Goal: Task Accomplishment & Management: Manage account settings

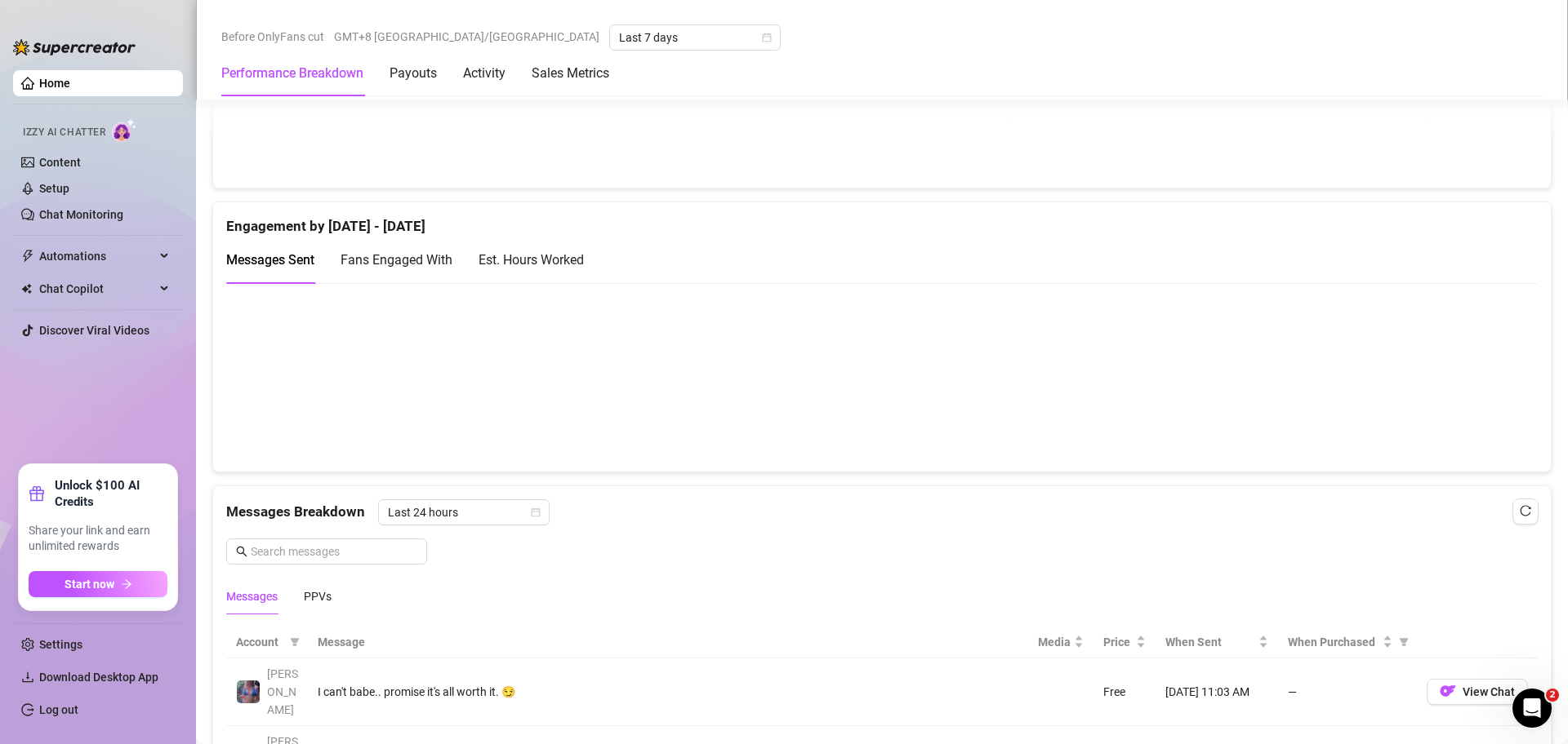
scroll to position [918, 0]
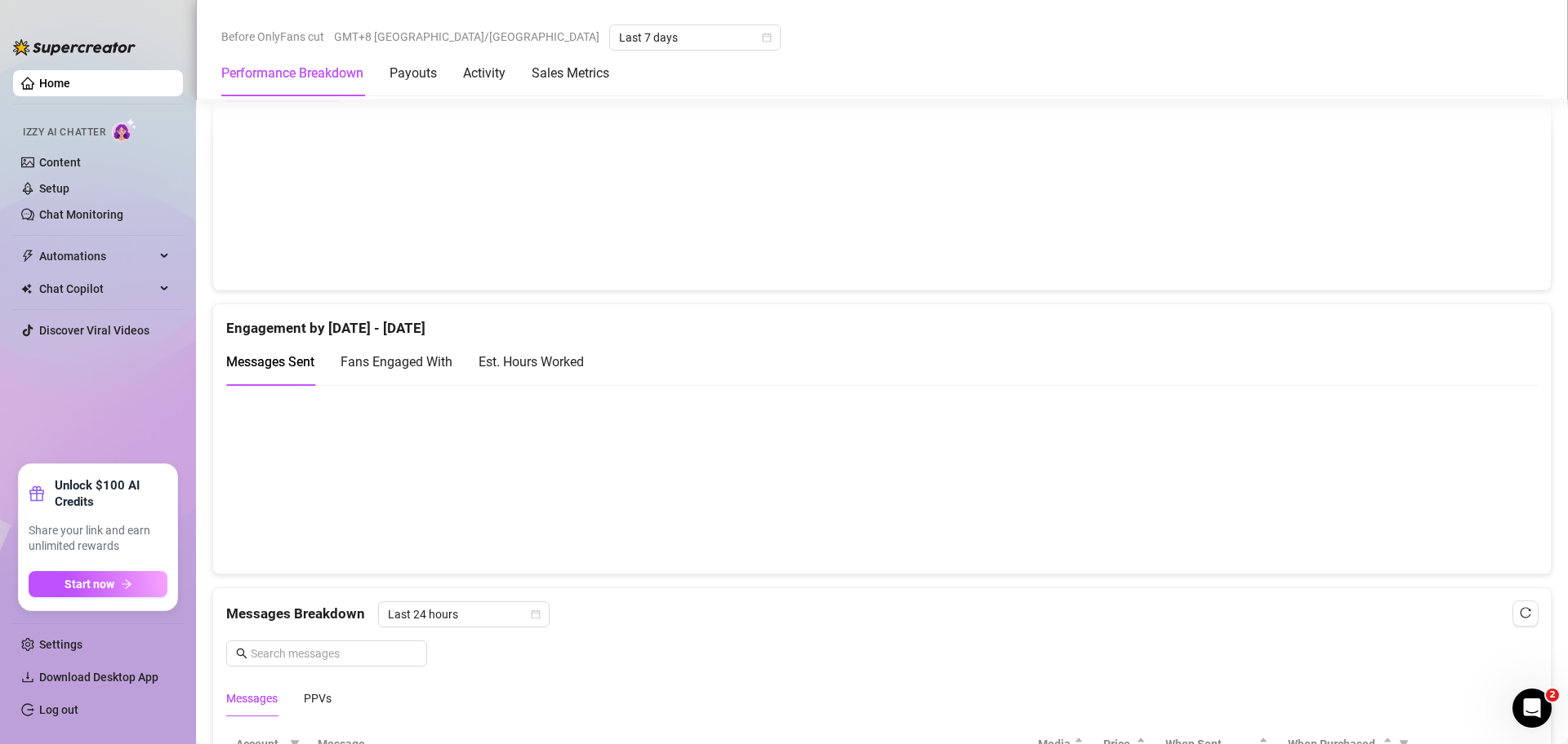
click at [78, 710] on link "Log out" at bounding box center [59, 710] width 40 height 13
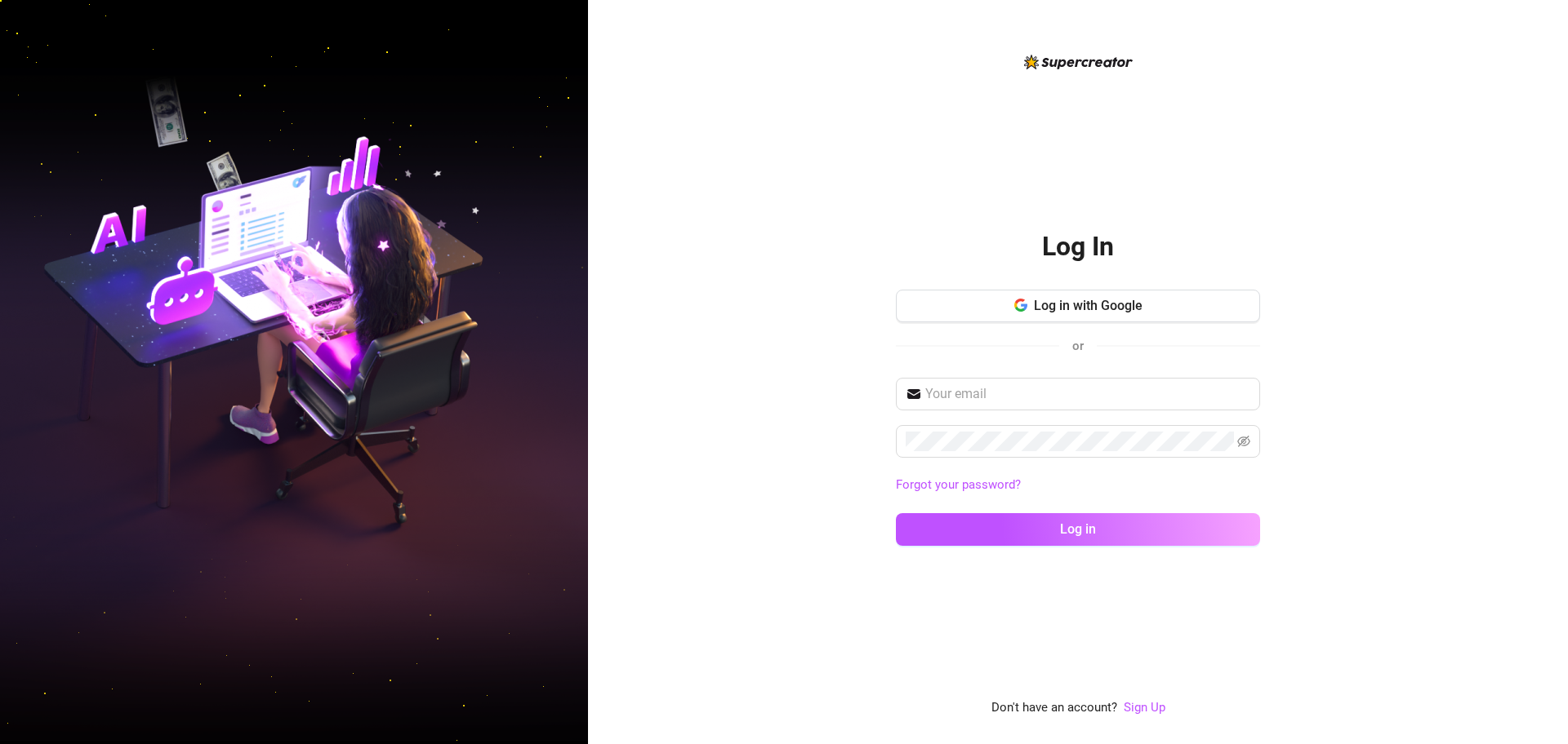
click at [762, 137] on div "Log In Log in with Google or Forgot your password? Log in Don't have an account…" at bounding box center [1078, 372] width 980 height 744
click at [763, 137] on div "Log In Log in with Google or Forgot your password? Log in Don't have an account…" at bounding box center [1078, 372] width 980 height 744
click at [766, 138] on div "Log In Log in with Google or Forgot your password? Log in Don't have an account…" at bounding box center [1078, 372] width 980 height 744
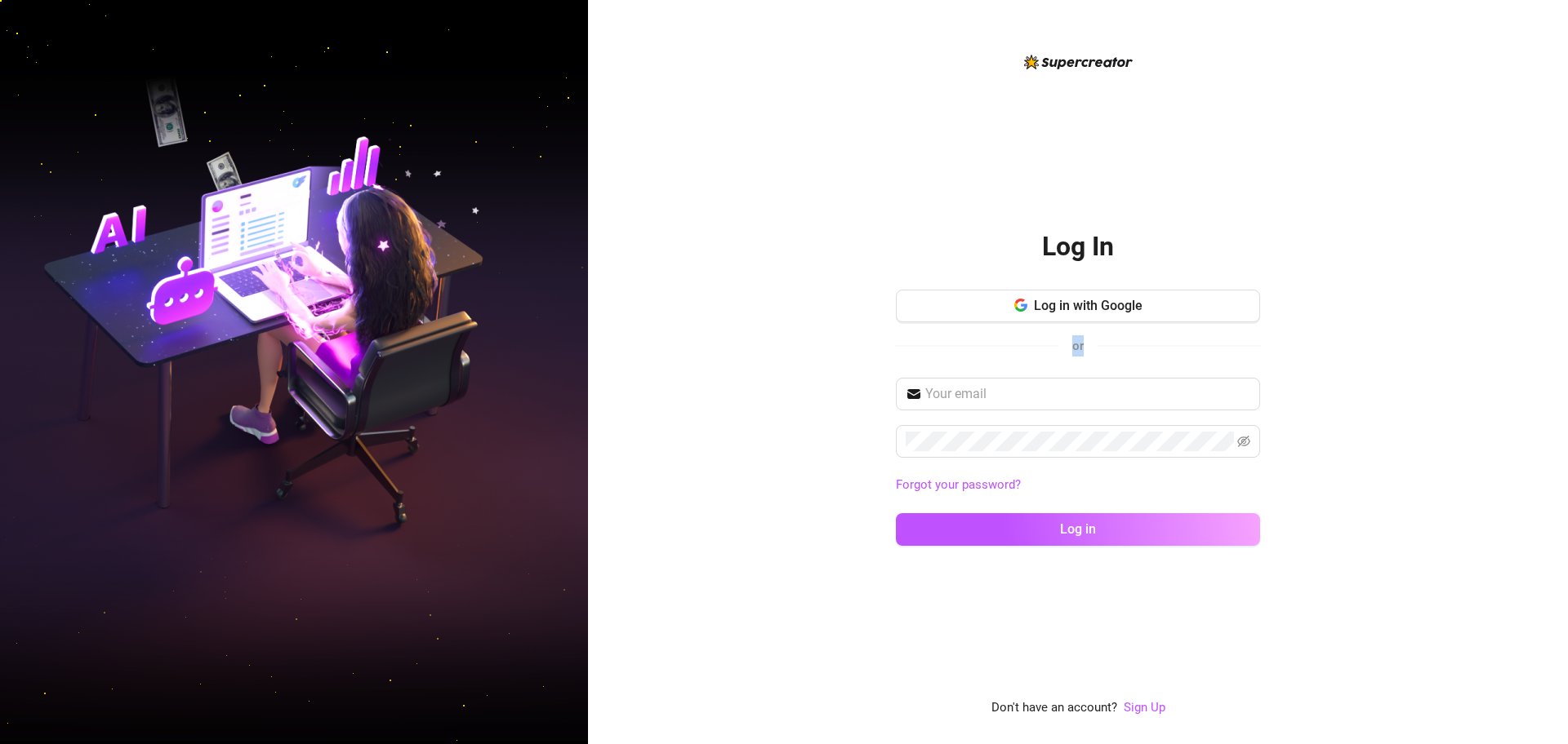
click at [766, 138] on div "Log In Log in with Google or Forgot your password? Log in Don't have an account…" at bounding box center [1078, 372] width 980 height 744
